Goal: Information Seeking & Learning: Find contact information

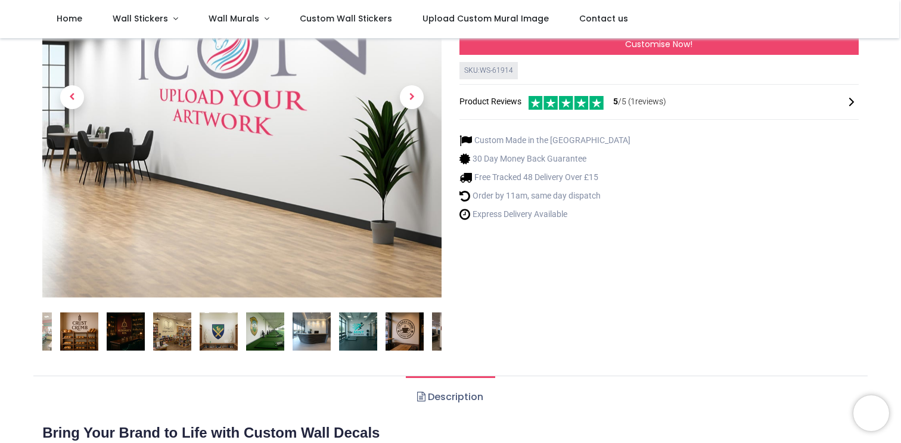
scroll to position [345, 0]
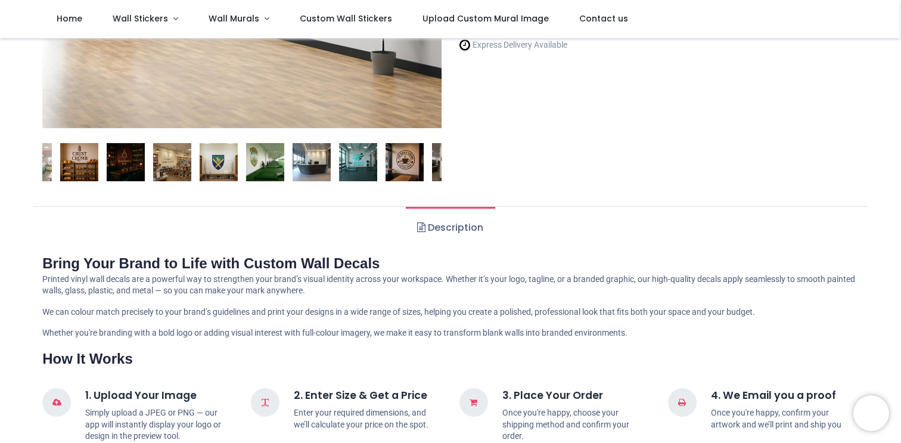
click at [404, 169] on img at bounding box center [405, 162] width 38 height 38
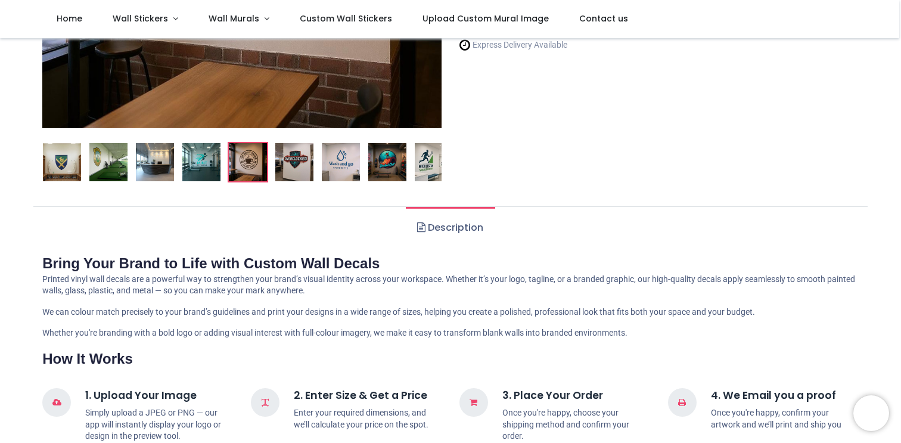
click at [349, 167] on img at bounding box center [341, 162] width 38 height 38
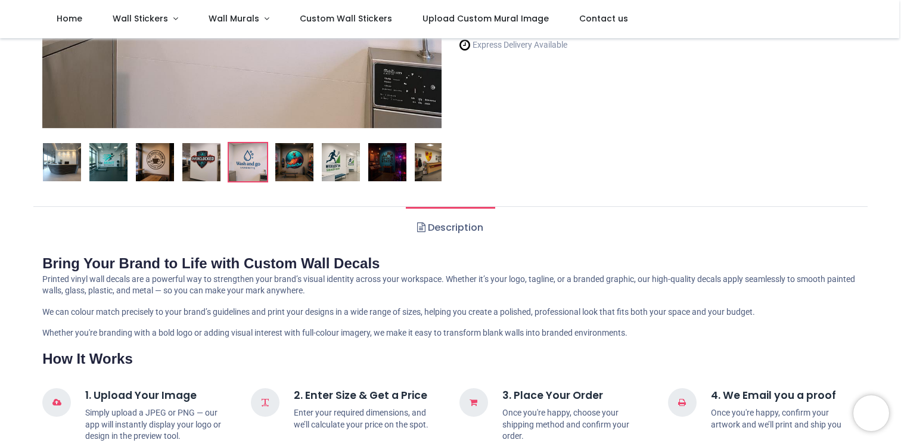
click at [349, 167] on img at bounding box center [341, 162] width 38 height 38
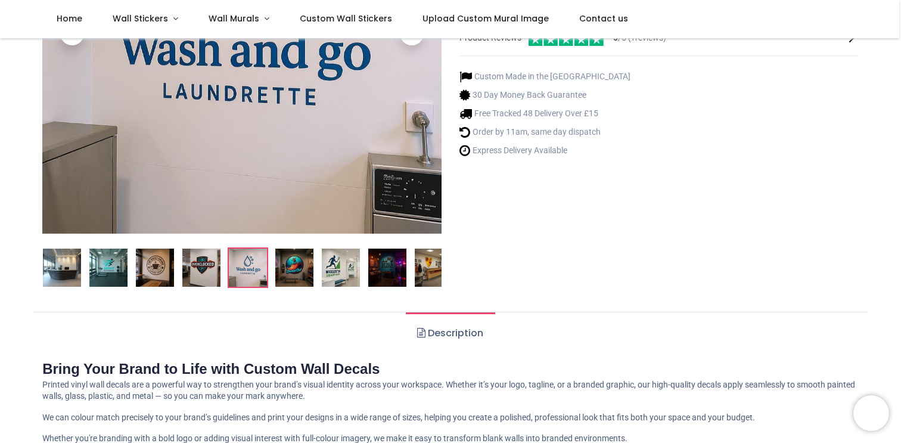
scroll to position [225, 0]
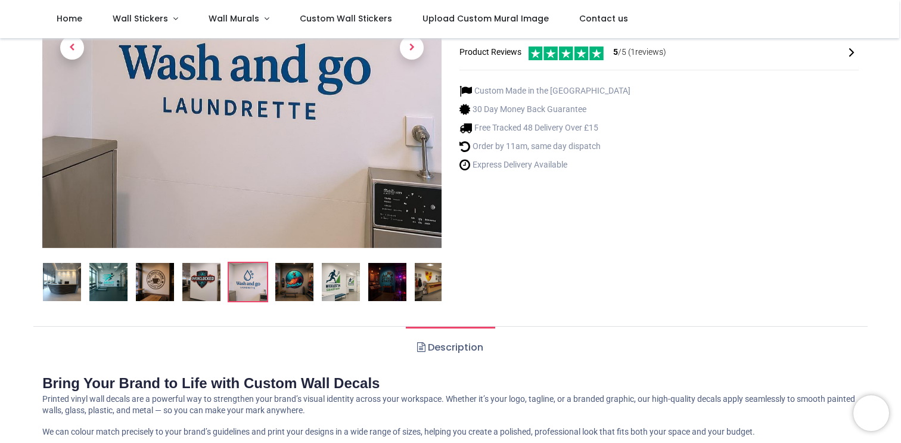
click at [395, 283] on img at bounding box center [387, 282] width 38 height 38
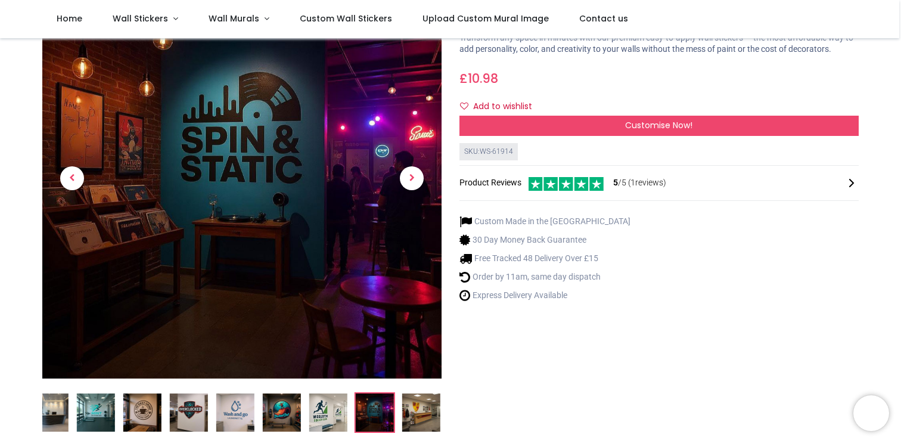
scroll to position [96, 0]
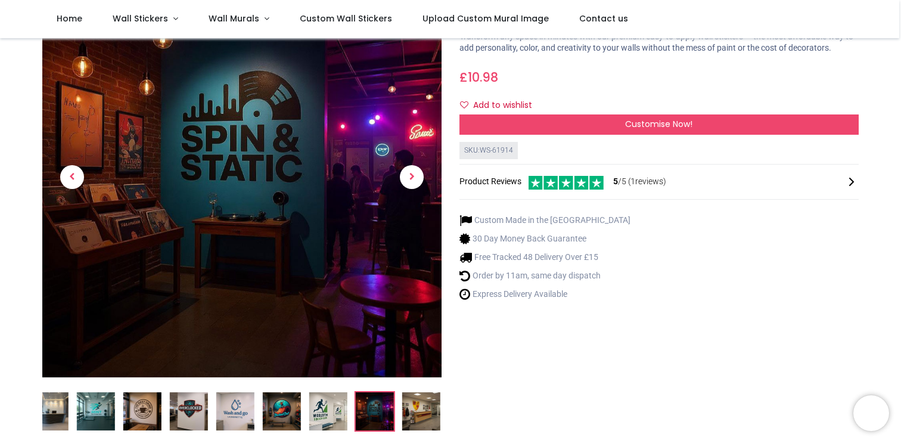
click at [421, 409] on img at bounding box center [421, 411] width 38 height 38
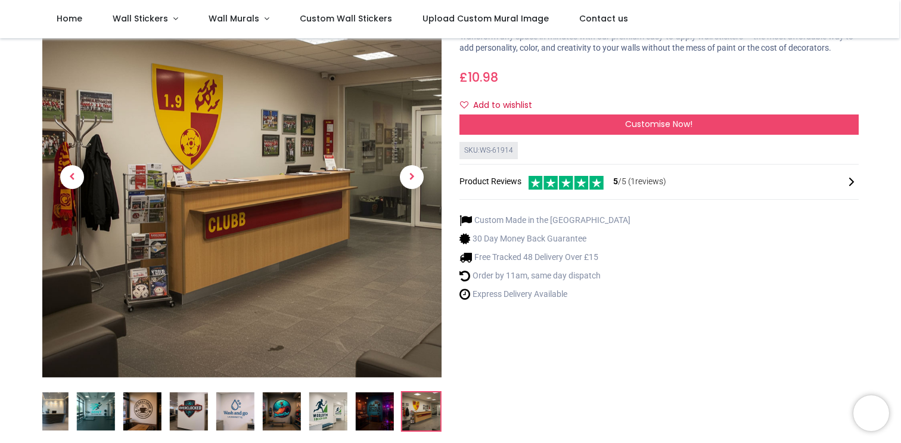
click at [57, 411] on img at bounding box center [49, 411] width 38 height 38
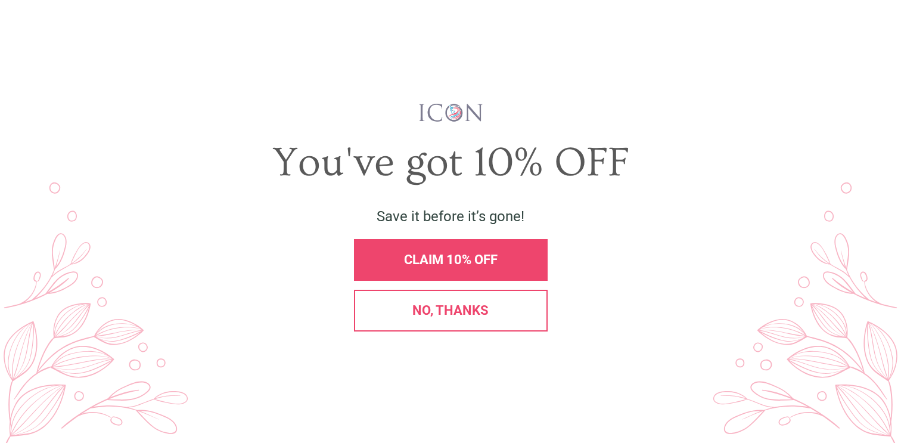
scroll to position [0, 0]
click at [432, 308] on span "No, thanks" at bounding box center [450, 310] width 76 height 15
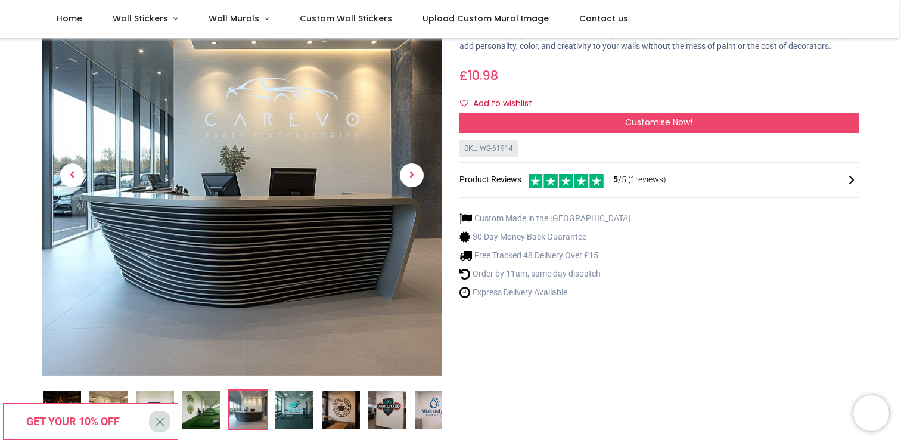
scroll to position [135, 0]
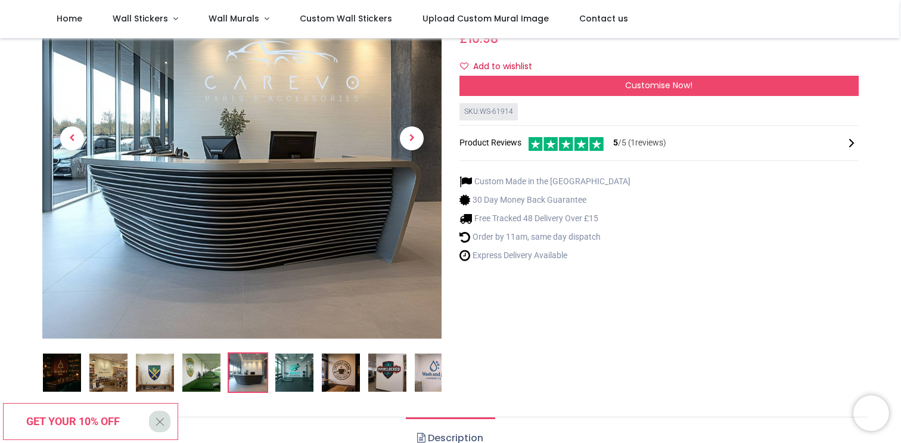
click at [116, 380] on img at bounding box center [108, 372] width 38 height 38
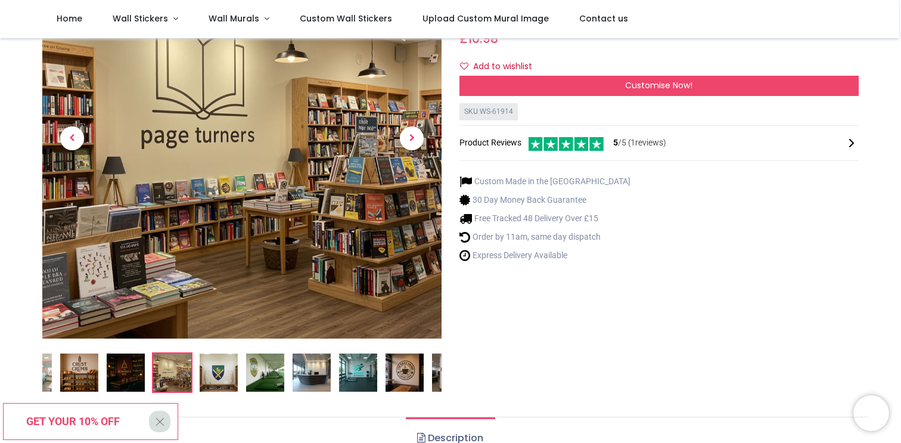
click at [175, 377] on img at bounding box center [172, 372] width 38 height 38
click at [210, 374] on img at bounding box center [219, 372] width 38 height 38
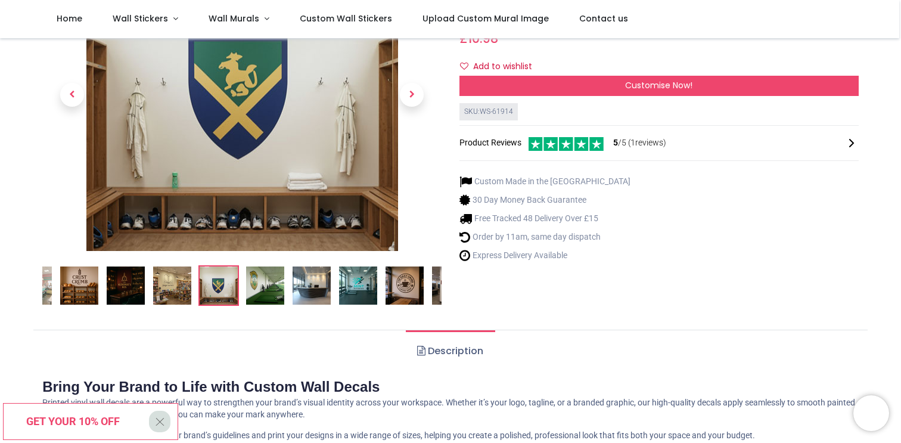
click at [278, 291] on img at bounding box center [265, 285] width 38 height 38
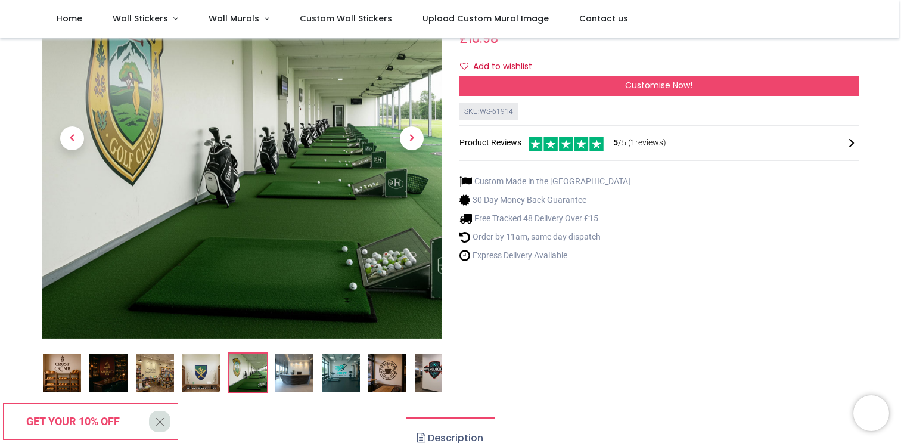
click at [294, 372] on img at bounding box center [294, 372] width 38 height 38
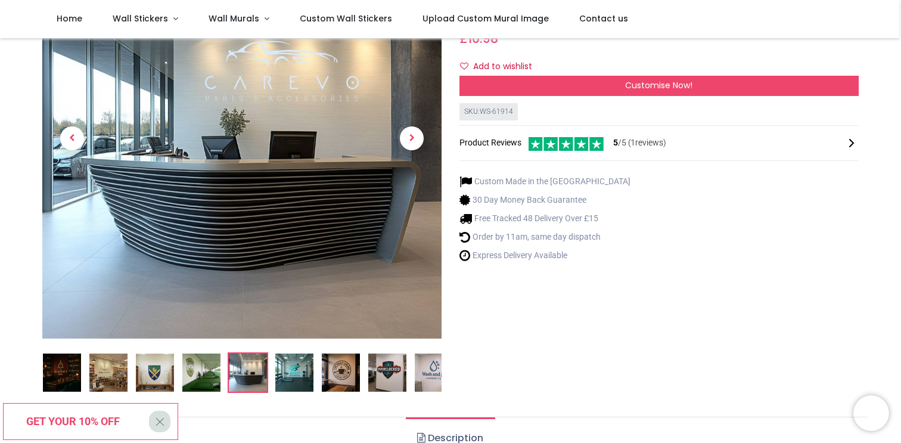
click at [306, 371] on img at bounding box center [294, 372] width 38 height 38
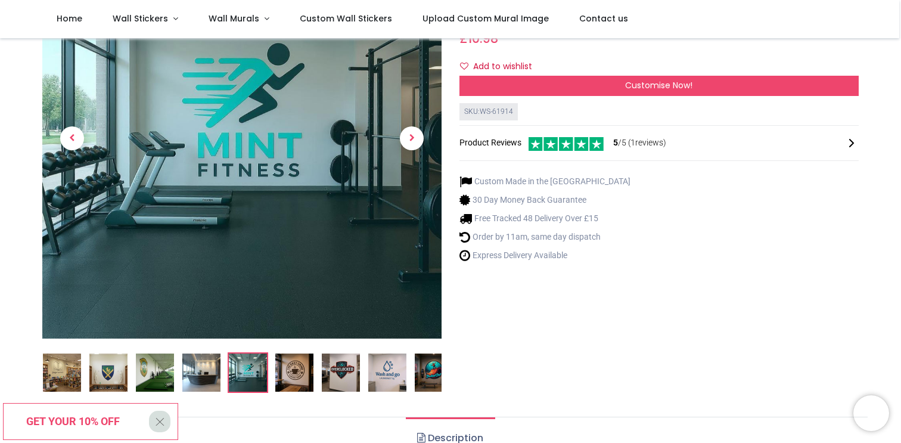
click at [306, 371] on img at bounding box center [294, 372] width 38 height 38
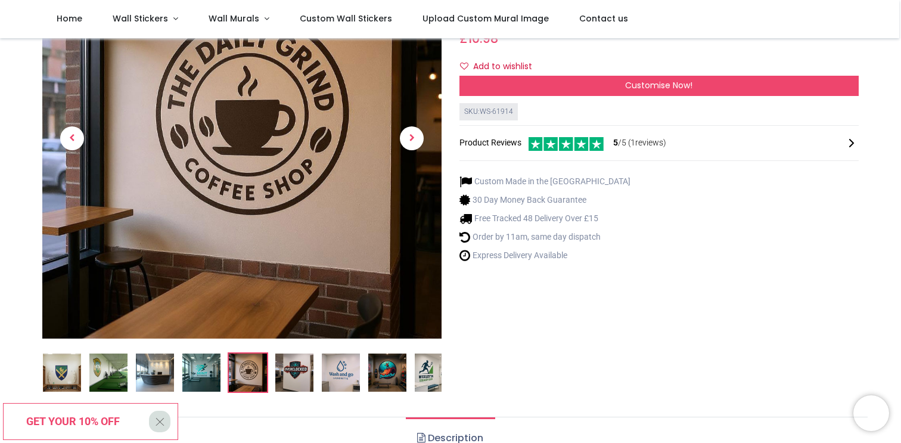
click at [334, 371] on img at bounding box center [341, 372] width 38 height 38
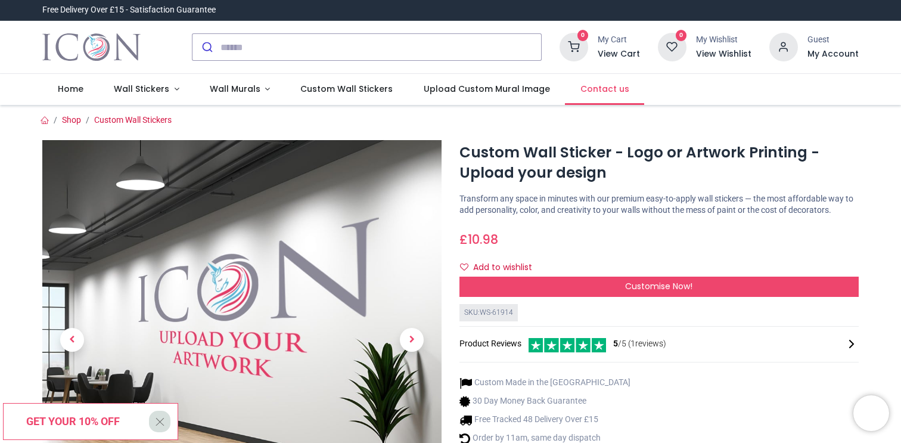
click at [603, 91] on span "Contact us" at bounding box center [605, 89] width 49 height 12
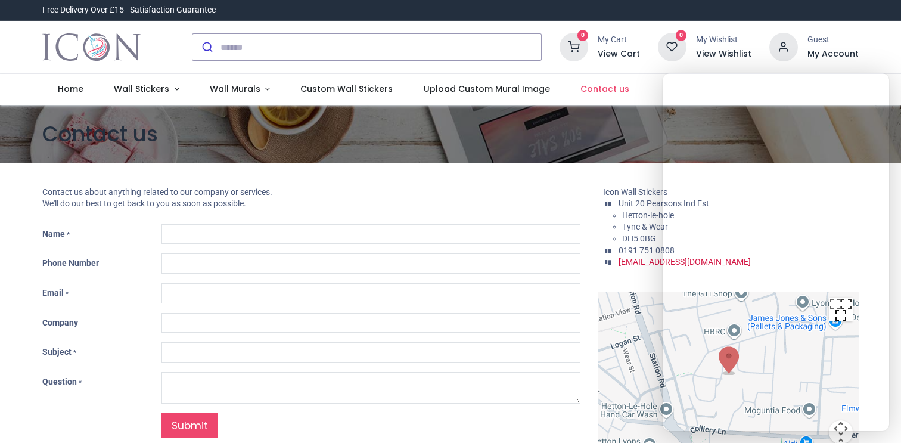
type input "***"
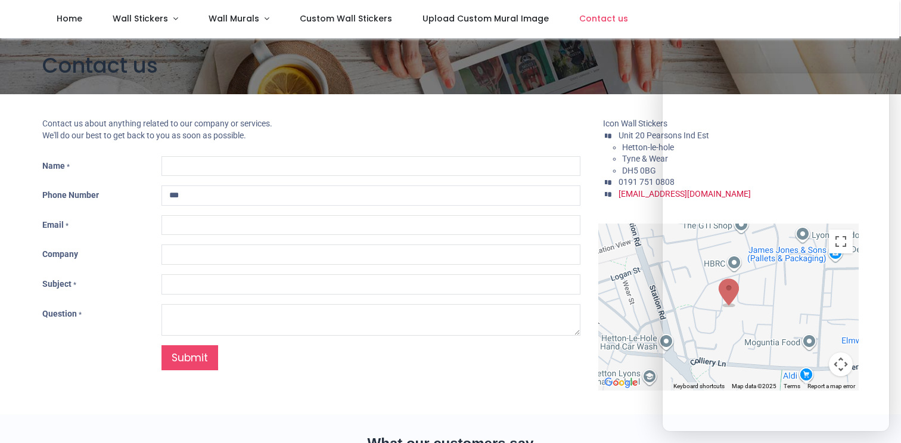
scroll to position [2, 0]
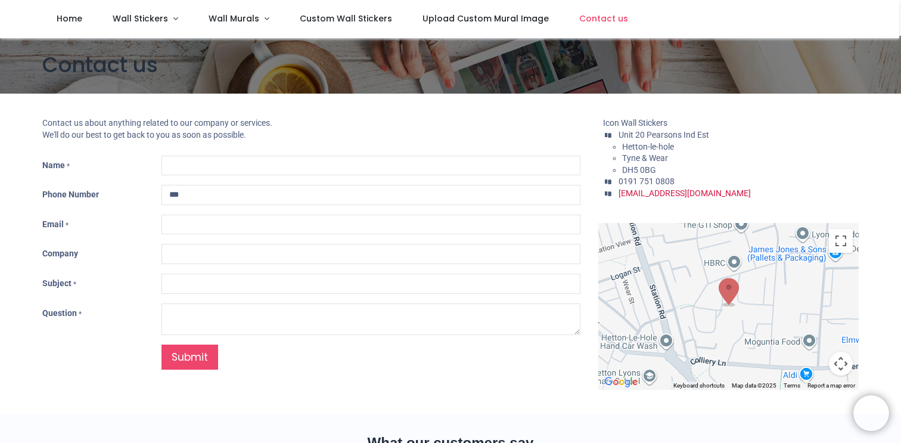
click at [889, 420] on iframe at bounding box center [872, 413] width 36 height 36
